Goal: Task Accomplishment & Management: Use online tool/utility

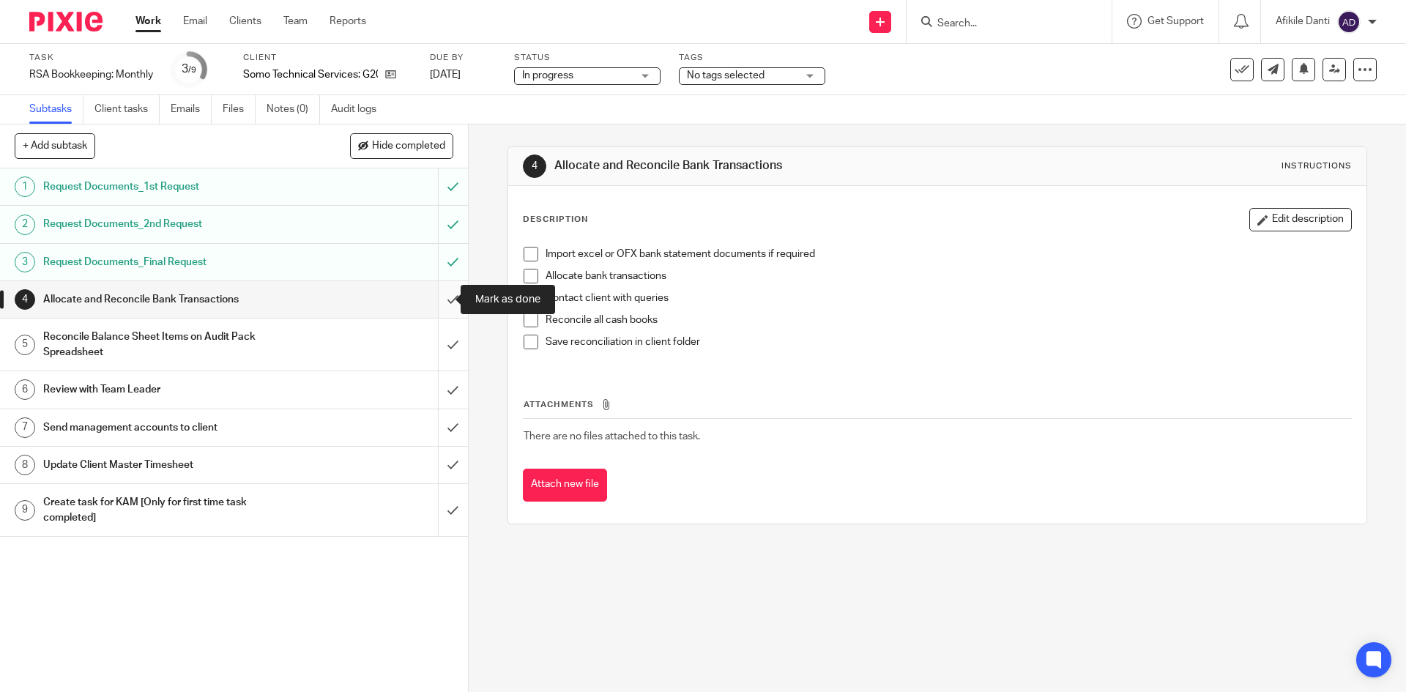
click at [444, 302] on input "submit" at bounding box center [234, 299] width 468 height 37
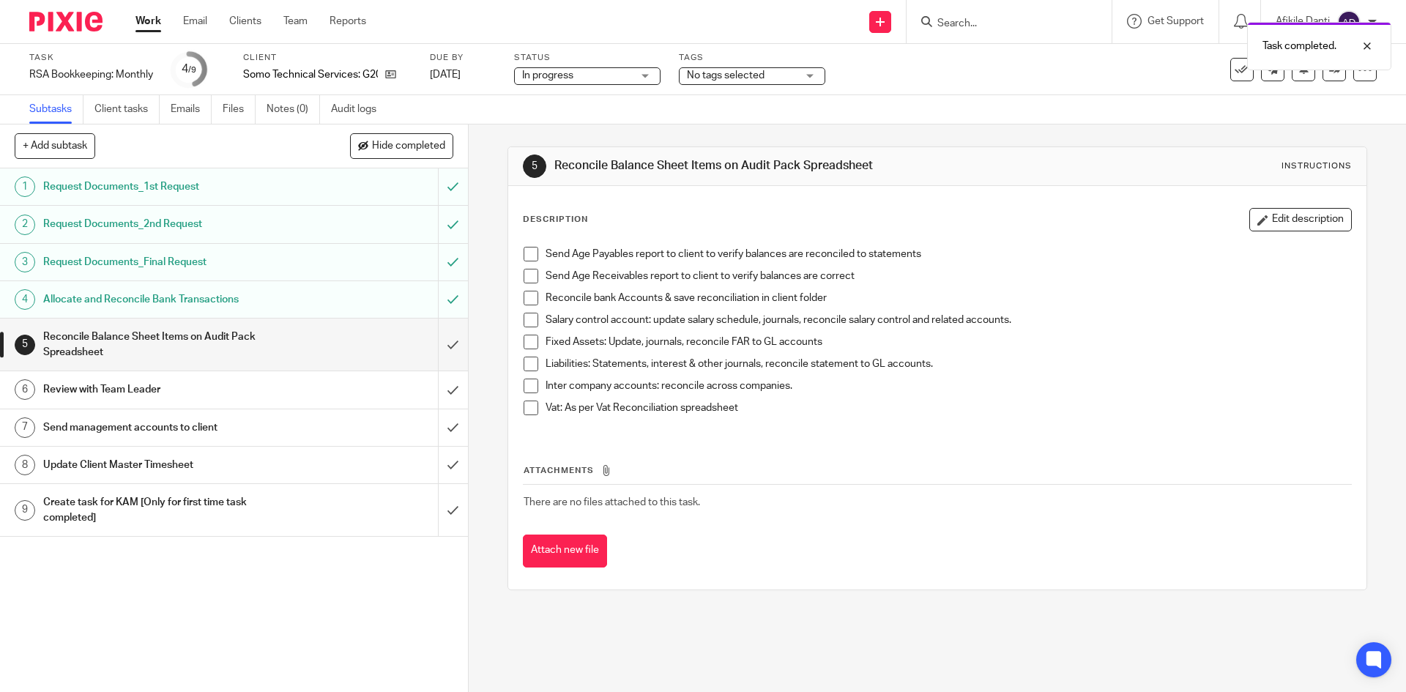
click at [154, 23] on link "Work" at bounding box center [148, 21] width 26 height 15
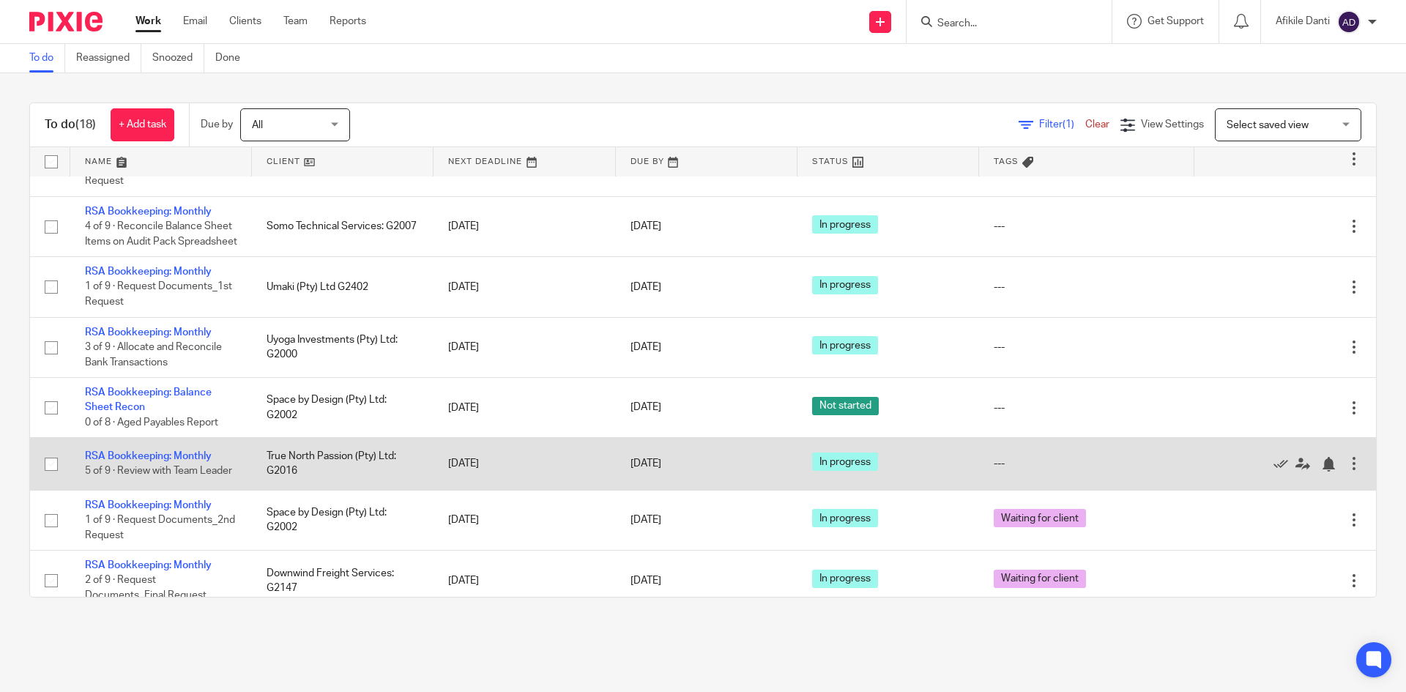
scroll to position [301, 0]
